Goal: Information Seeking & Learning: Compare options

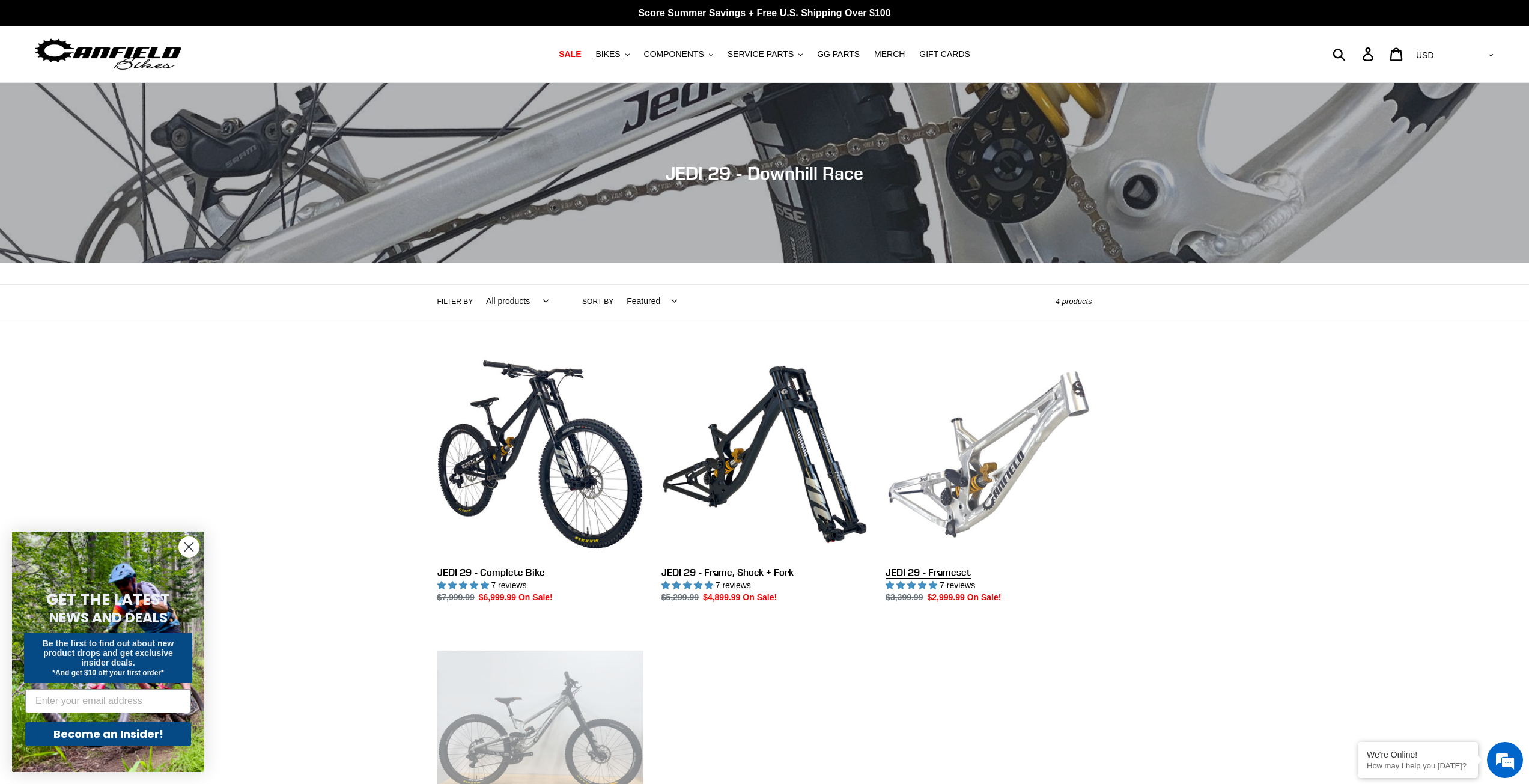
click at [1001, 424] on link "JEDI 29 - Frameset" at bounding box center [988, 477] width 206 height 253
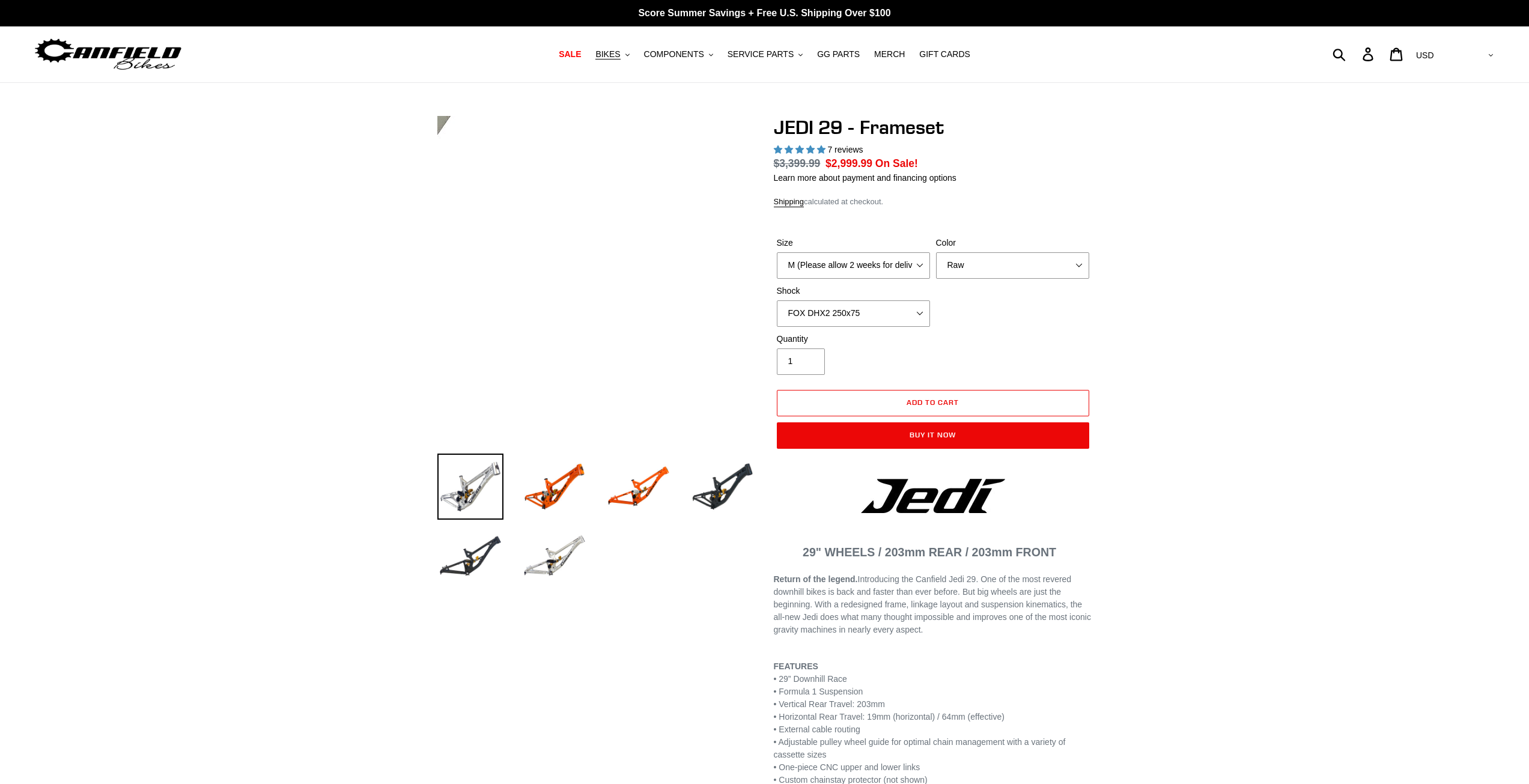
select select "highest-rating"
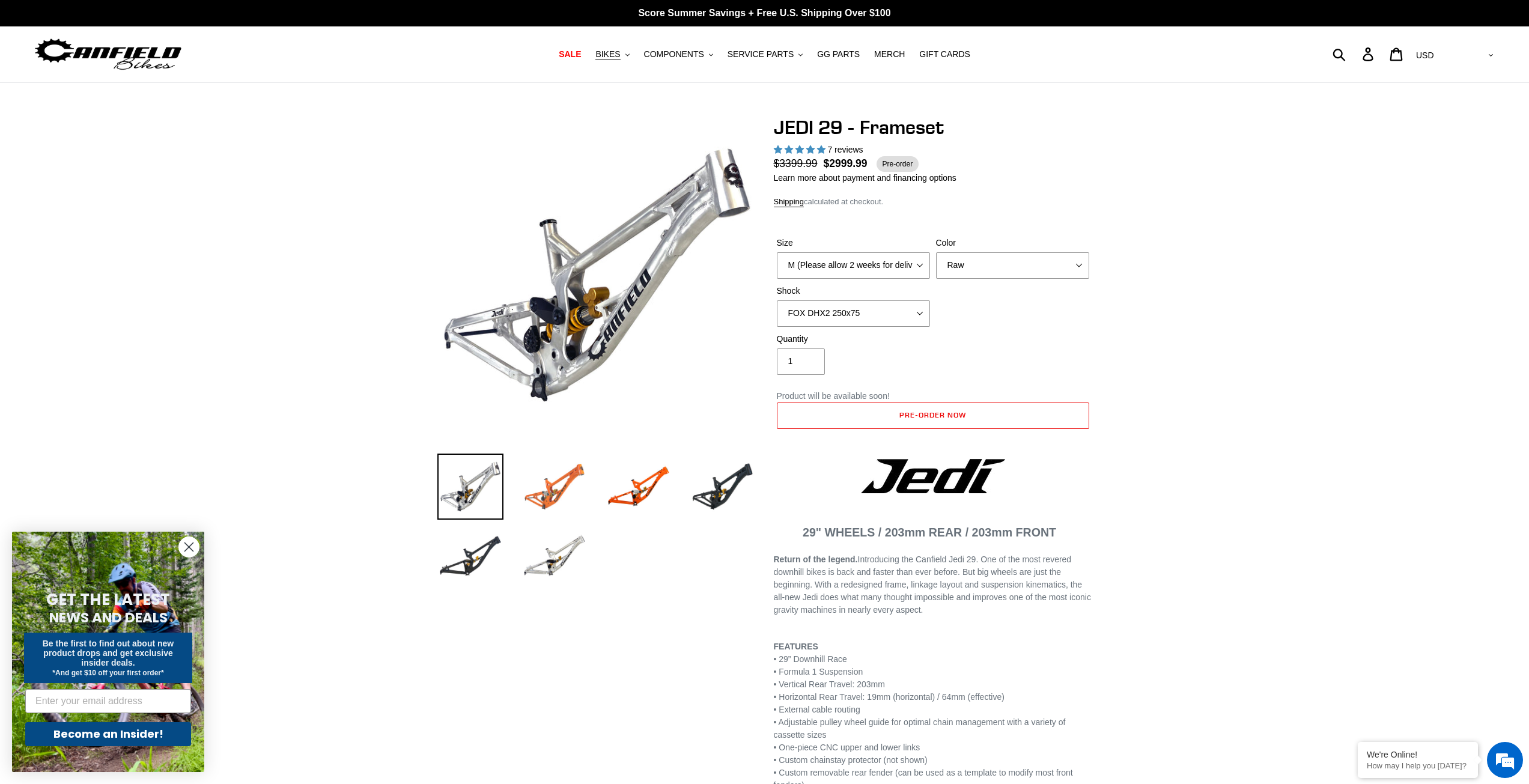
click at [541, 491] on img at bounding box center [554, 486] width 66 height 66
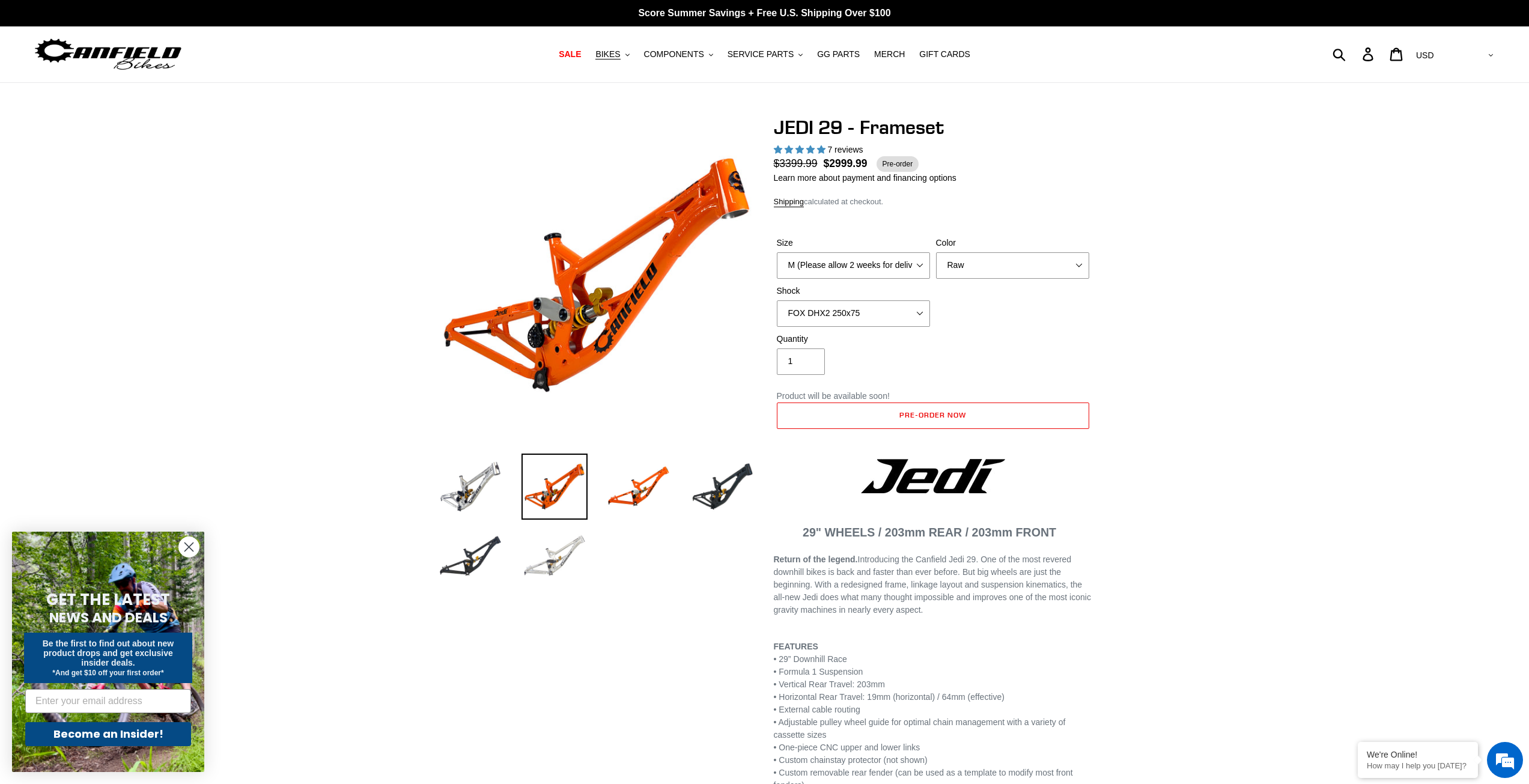
click at [550, 559] on img at bounding box center [554, 556] width 66 height 66
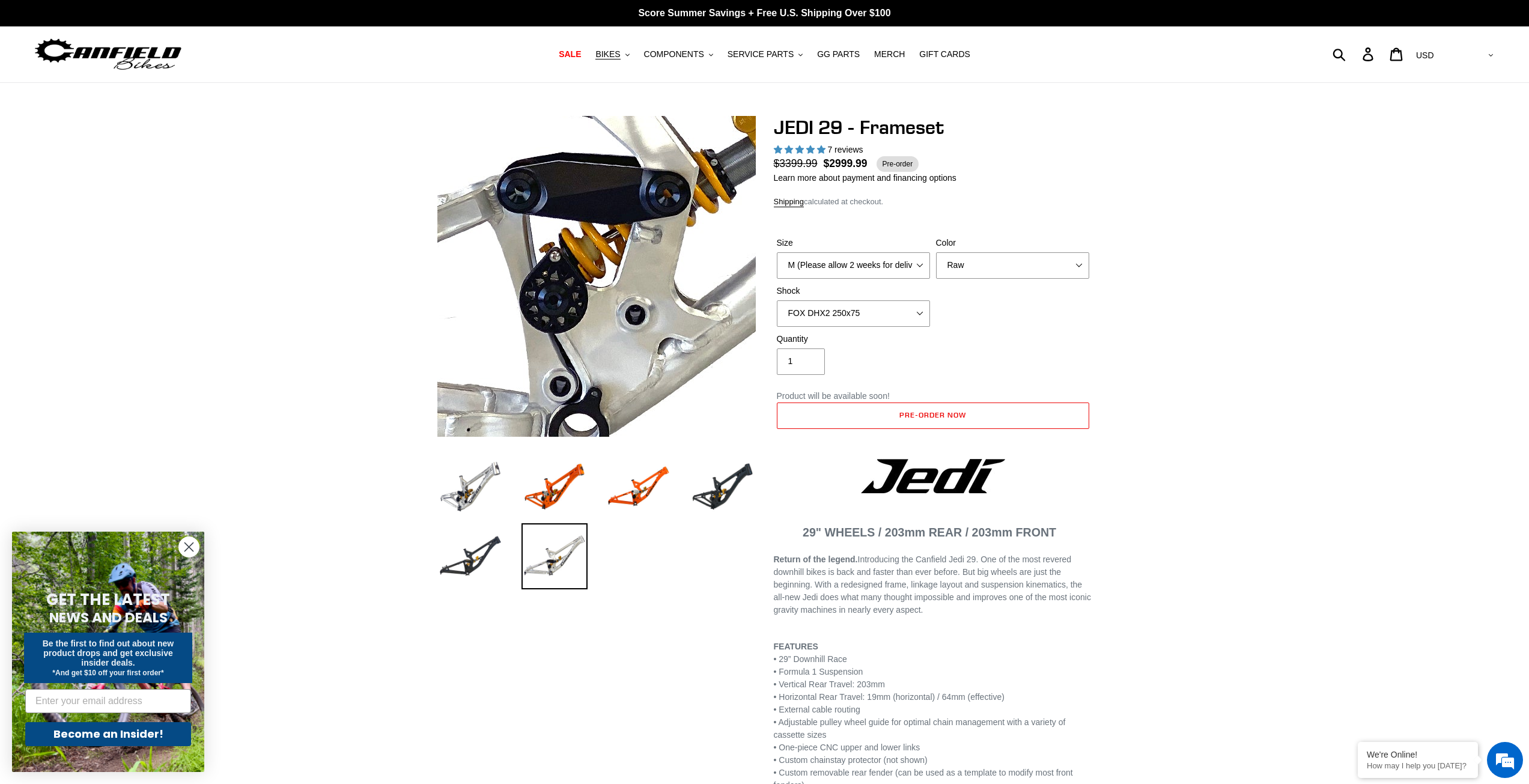
click at [575, 342] on img at bounding box center [655, 89] width 1230 height 1230
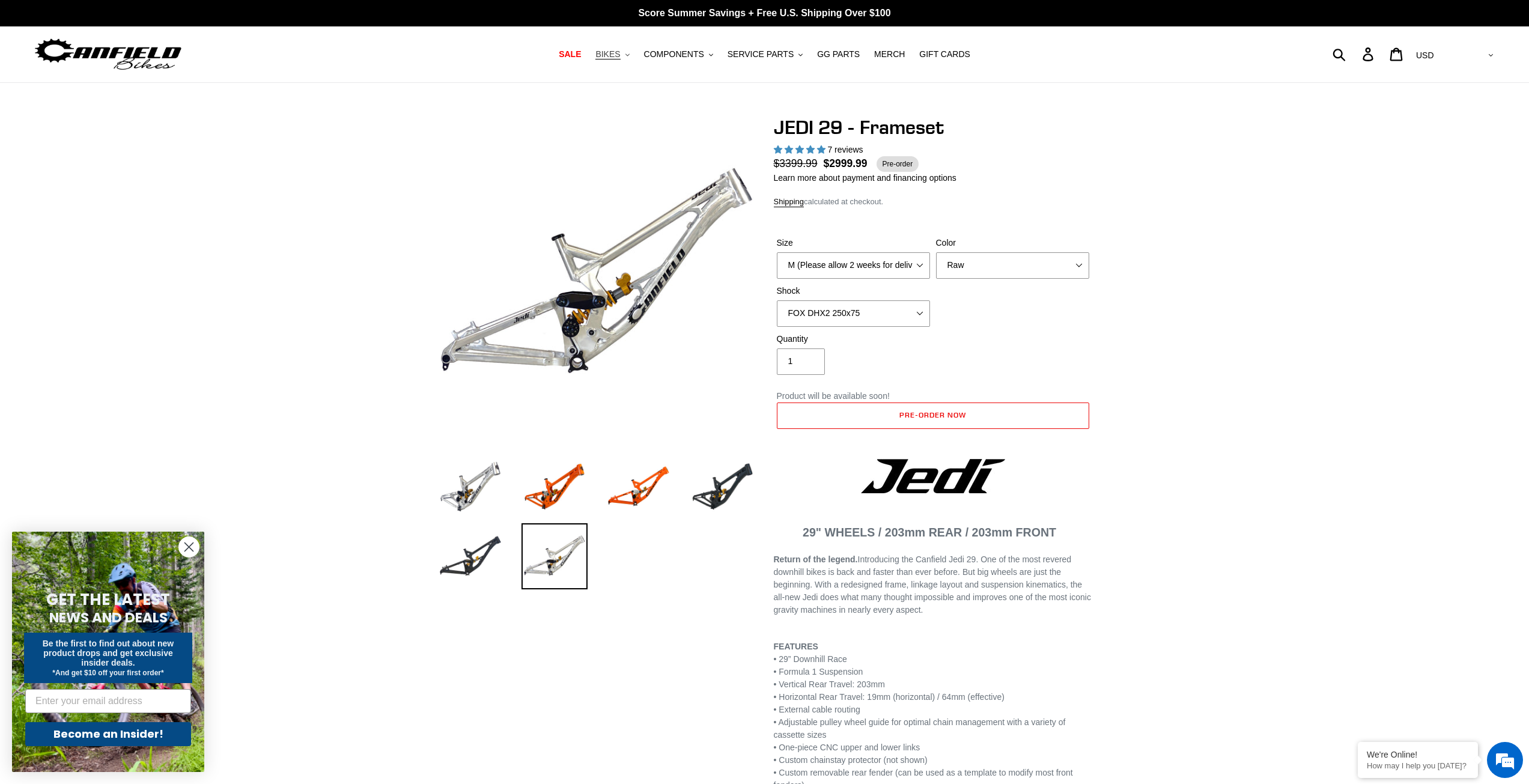
click at [620, 57] on span "BIKES" at bounding box center [607, 54] width 25 height 10
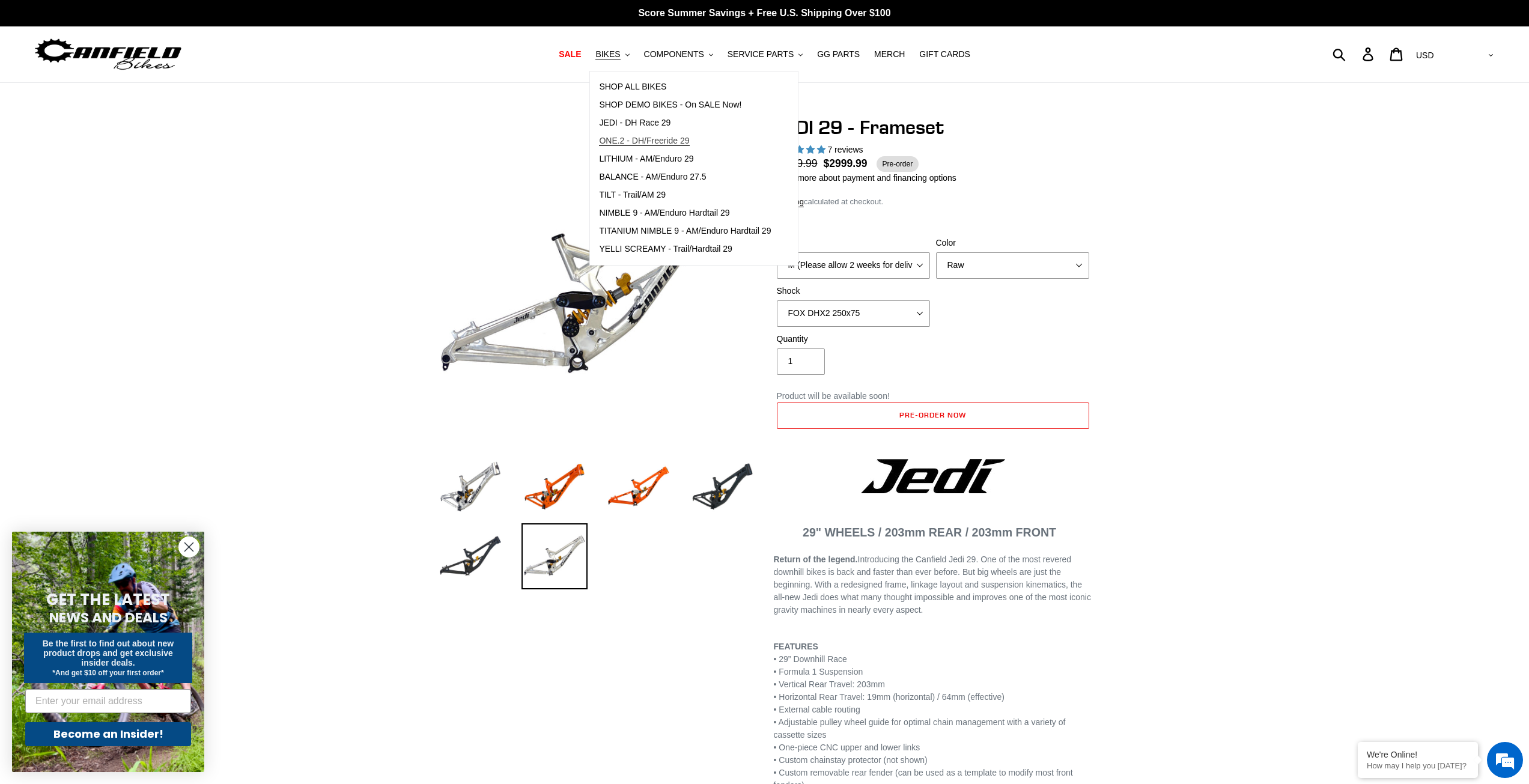
click at [675, 143] on span "ONE.2 - DH/Freeride 29" at bounding box center [644, 140] width 90 height 10
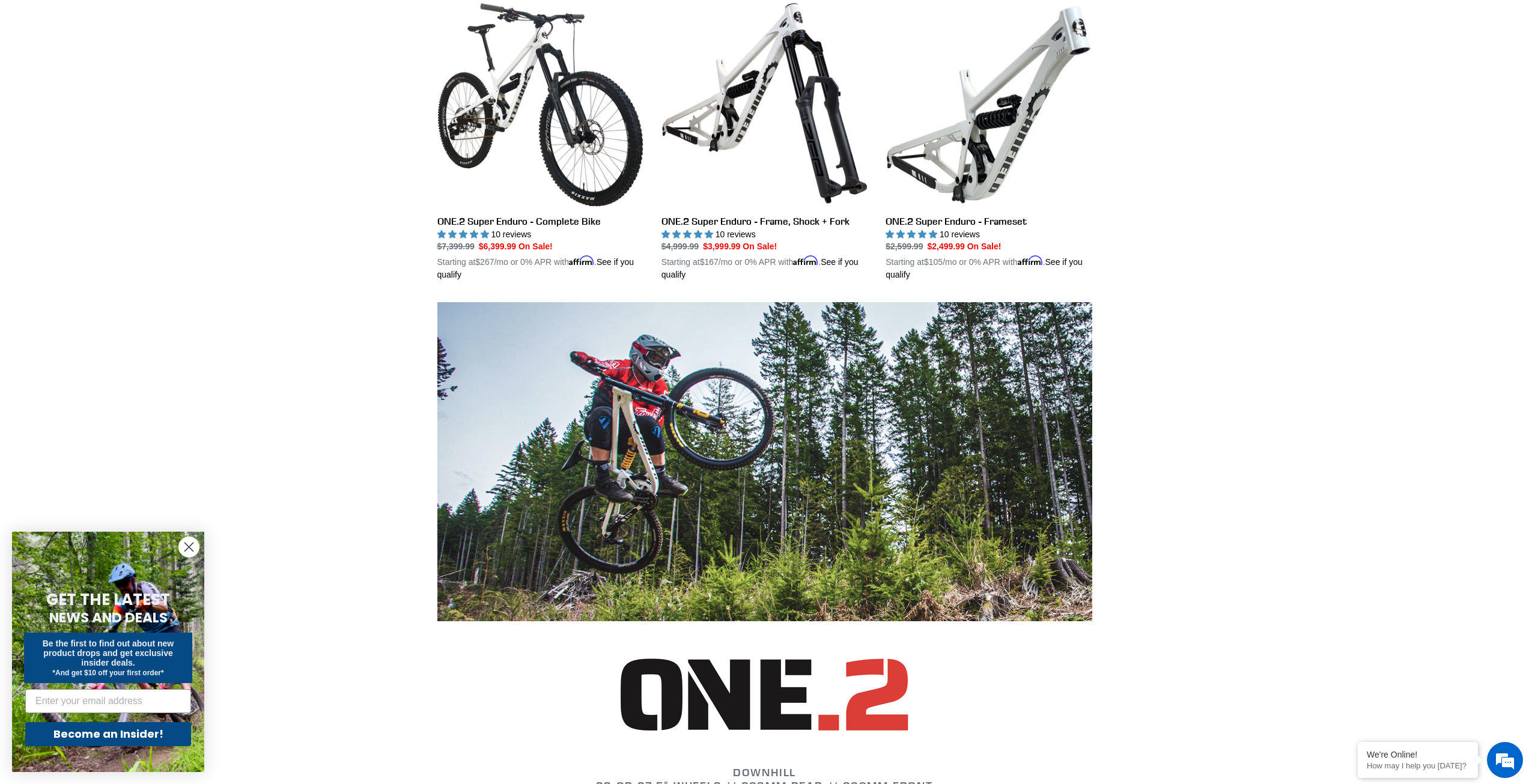
scroll to position [841, 0]
